Goal: Communication & Community: Connect with others

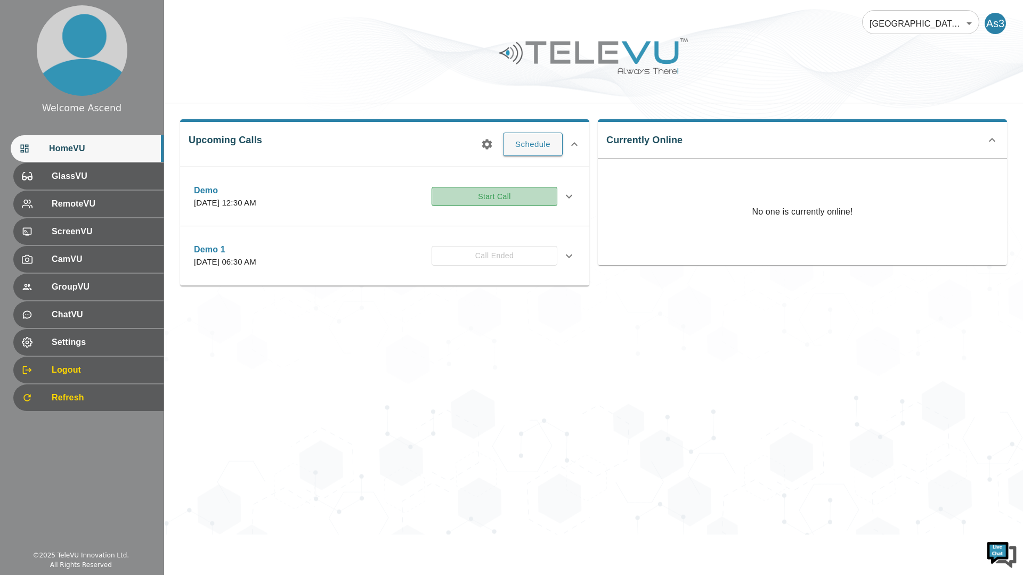
click at [519, 199] on button "Start Call" at bounding box center [494, 197] width 126 height 20
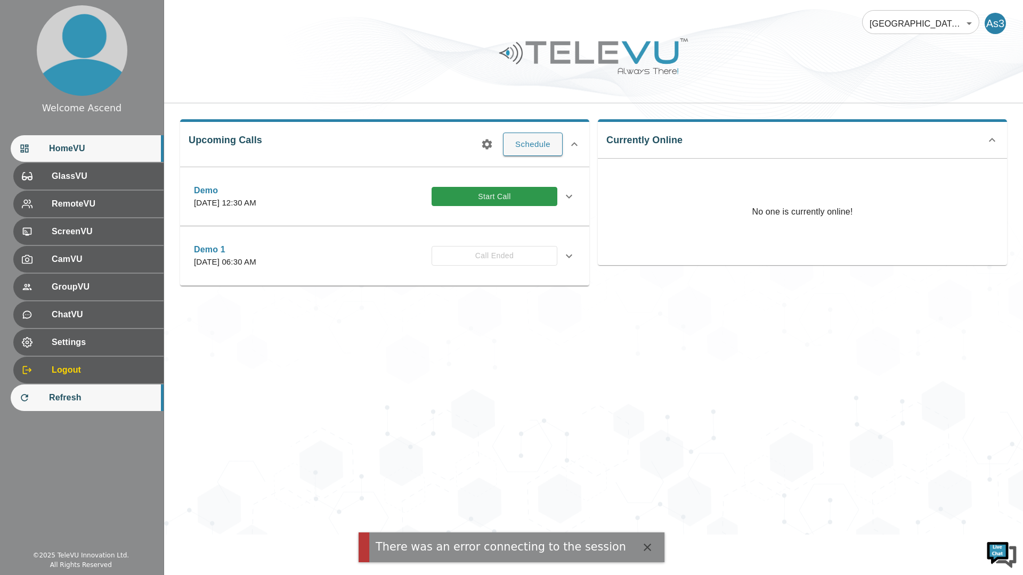
click at [80, 402] on span "Refresh" at bounding box center [102, 397] width 106 height 13
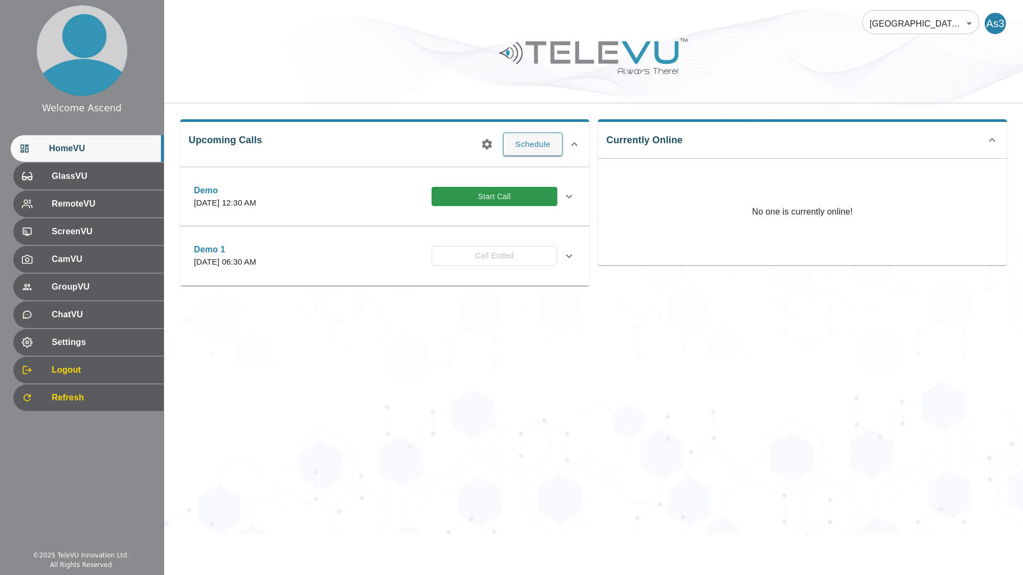
click at [547, 143] on button "Schedule" at bounding box center [533, 144] width 60 height 23
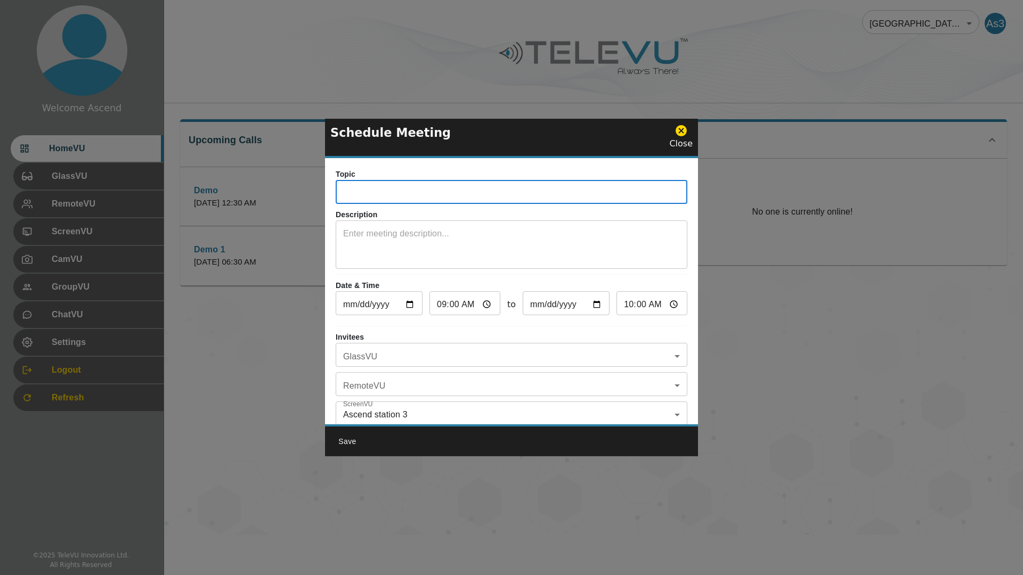
click at [360, 189] on input "text" at bounding box center [512, 193] width 352 height 21
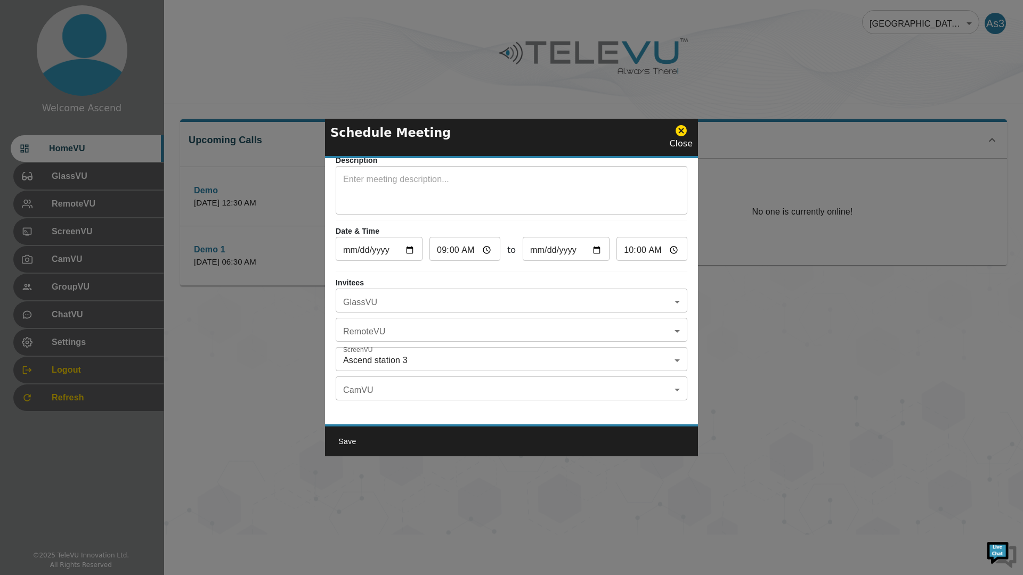
type input "Demo Call"
click at [348, 444] on button "Save" at bounding box center [347, 442] width 34 height 20
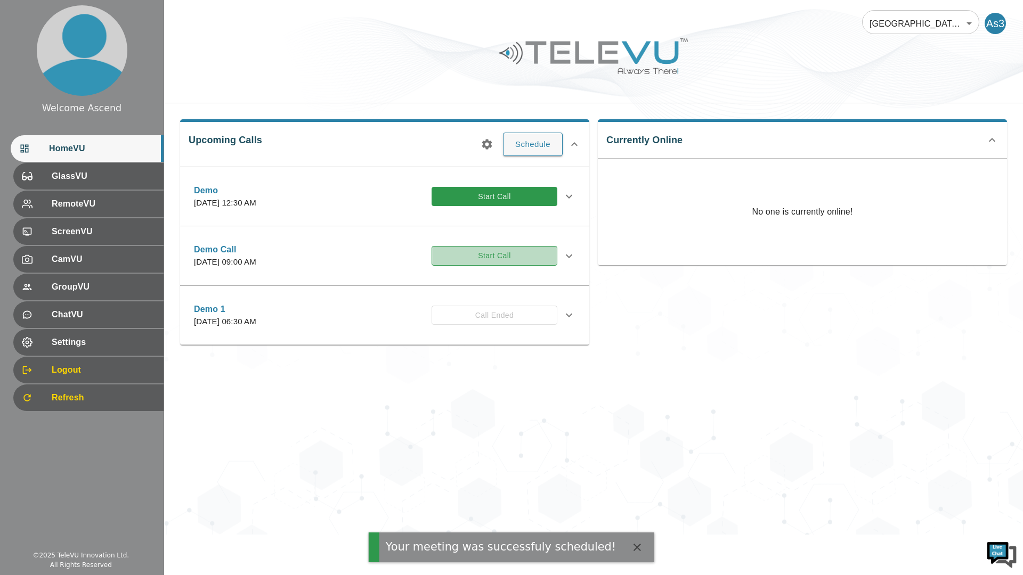
click at [485, 256] on button "Start Call" at bounding box center [494, 256] width 126 height 20
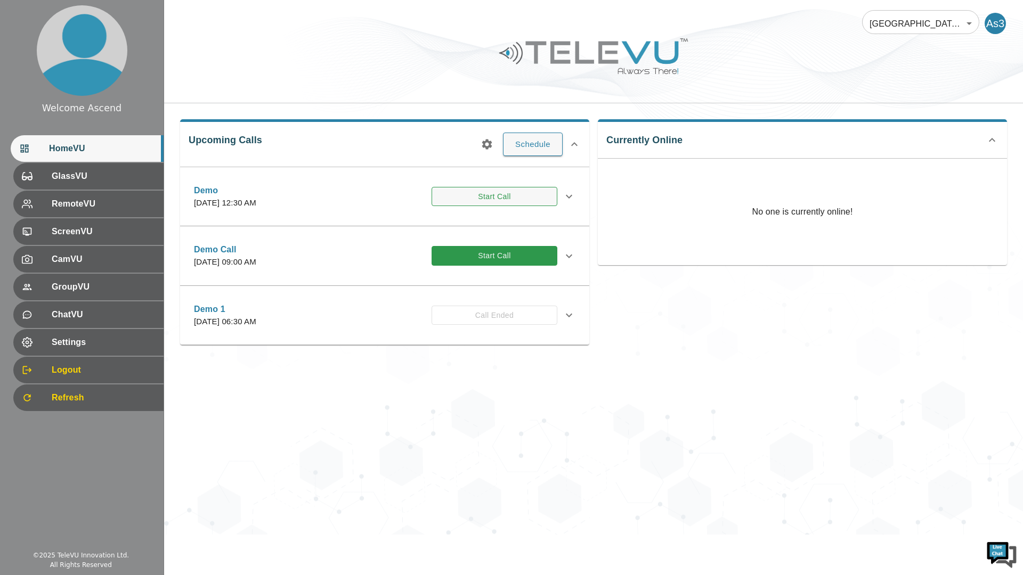
click at [499, 194] on button "Start Call" at bounding box center [494, 197] width 126 height 20
click at [513, 194] on button "Start Call" at bounding box center [494, 197] width 126 height 20
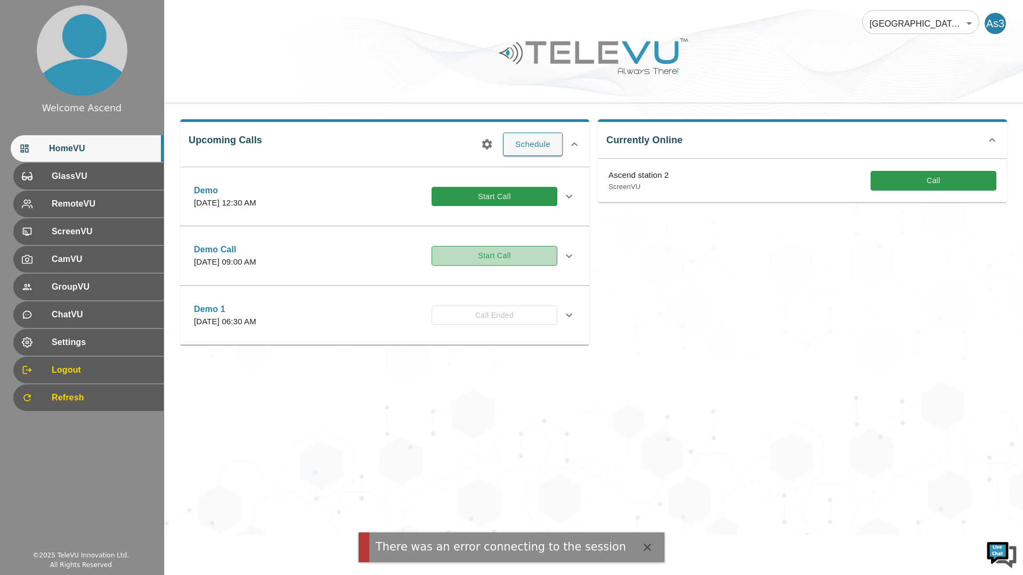
click at [479, 260] on button "Start Call" at bounding box center [494, 256] width 126 height 20
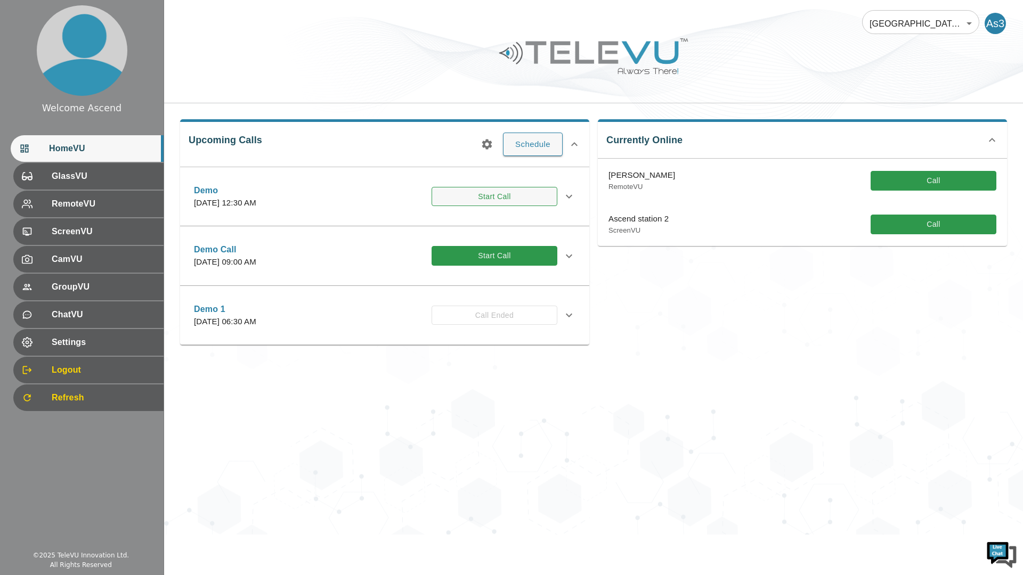
click at [483, 197] on button "Start Call" at bounding box center [494, 197] width 126 height 20
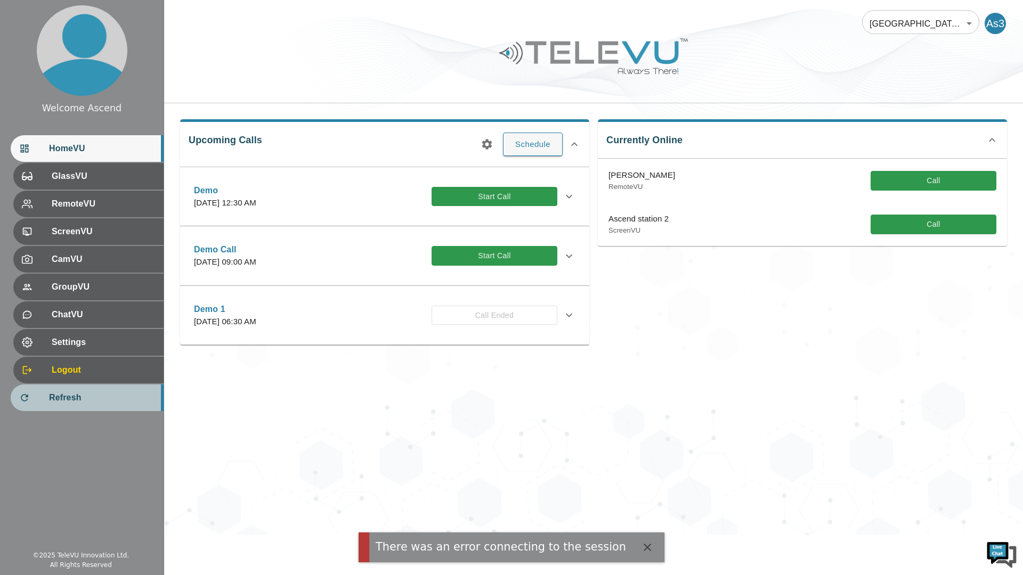
click at [77, 396] on span "Refresh" at bounding box center [102, 397] width 106 height 13
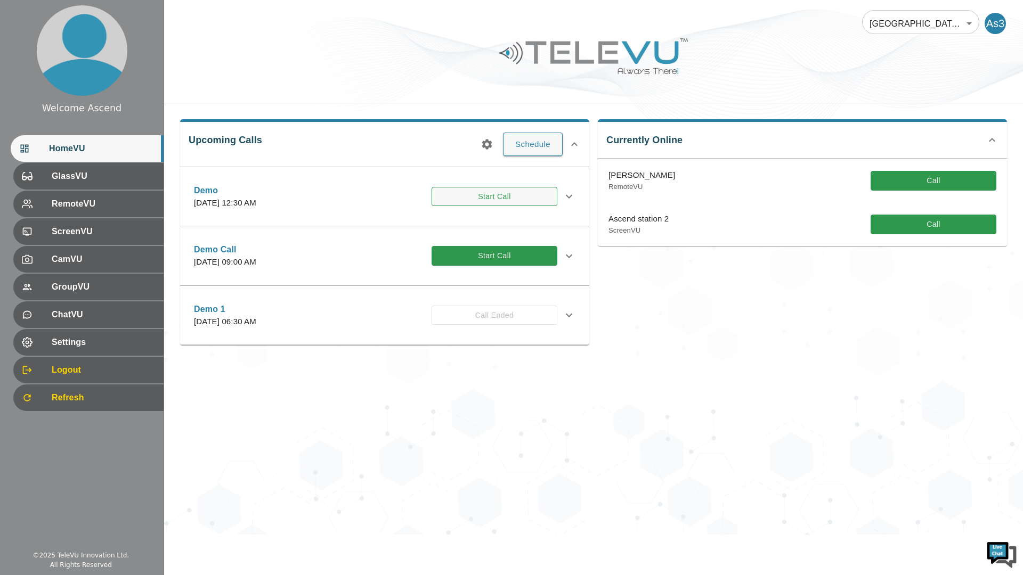
click at [489, 193] on button "Start Call" at bounding box center [494, 197] width 126 height 20
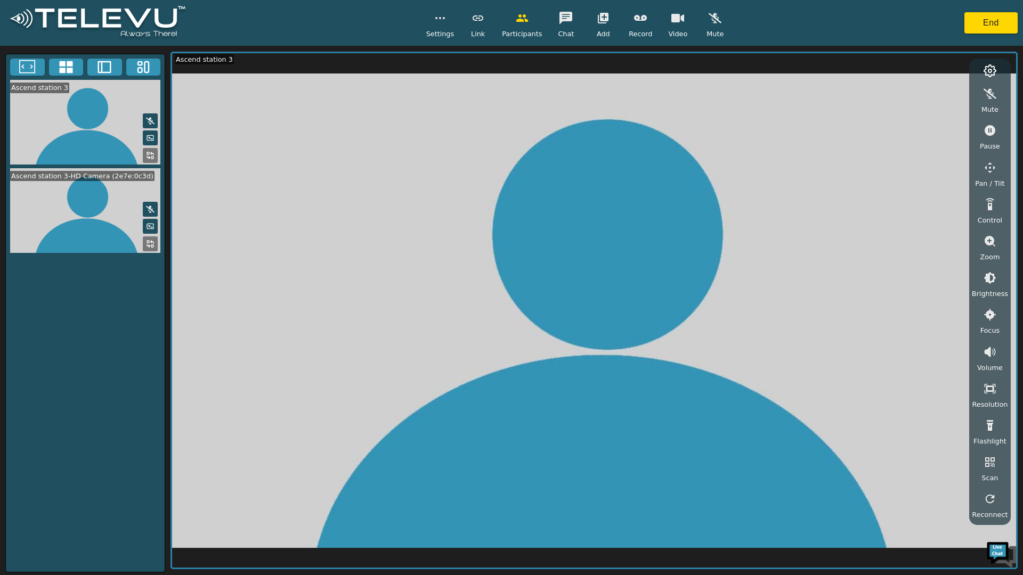
click at [151, 243] on icon at bounding box center [150, 244] width 9 height 9
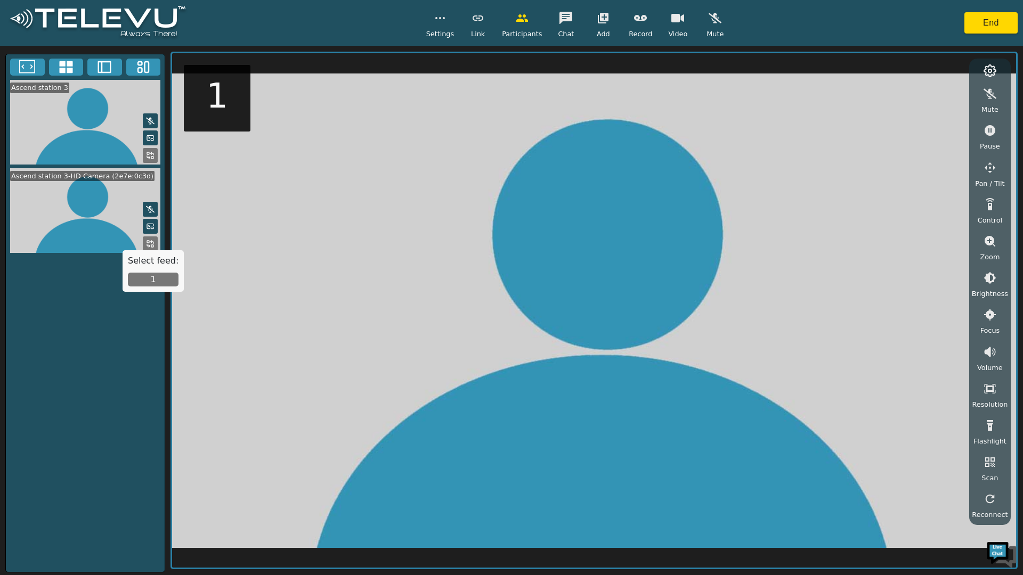
click at [154, 279] on button "1" at bounding box center [153, 280] width 51 height 14
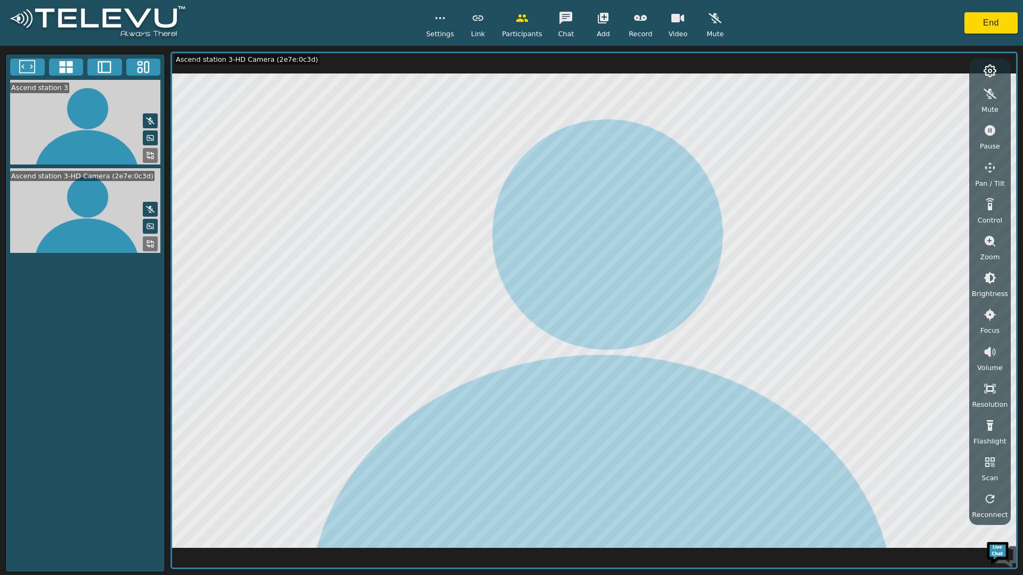
click at [996, 236] on icon "button" at bounding box center [989, 241] width 13 height 13
click at [993, 242] on icon "button" at bounding box center [989, 241] width 11 height 11
